Goal: Navigation & Orientation: Find specific page/section

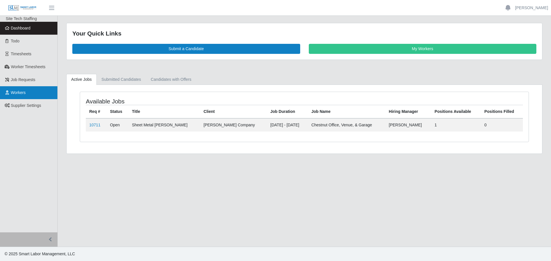
click at [29, 93] on link "Workers" at bounding box center [28, 92] width 57 height 13
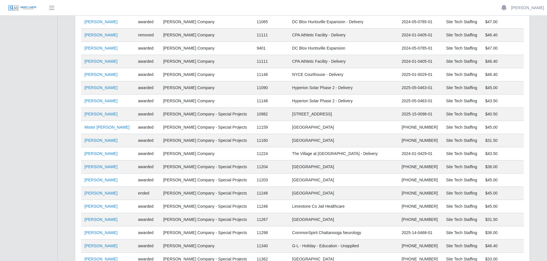
scroll to position [402, 0]
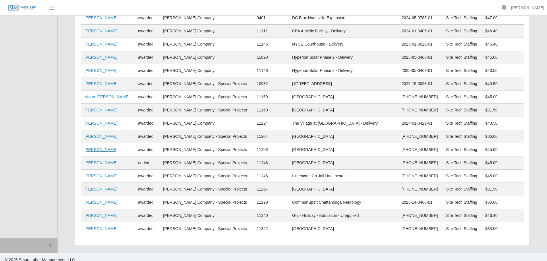
click at [92, 149] on link "Joshua Click" at bounding box center [100, 150] width 33 height 5
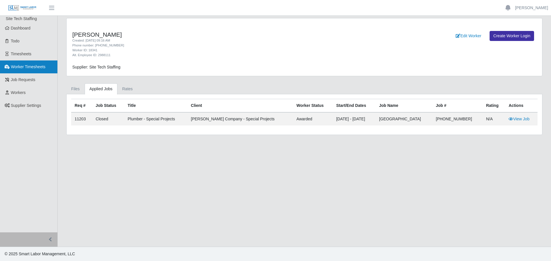
click at [23, 69] on span "Worker Timesheets" at bounding box center [28, 67] width 34 height 5
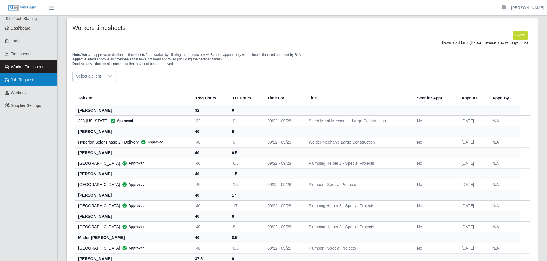
click at [24, 84] on link "Job Requests" at bounding box center [28, 79] width 57 height 13
